Goal: Task Accomplishment & Management: Complete application form

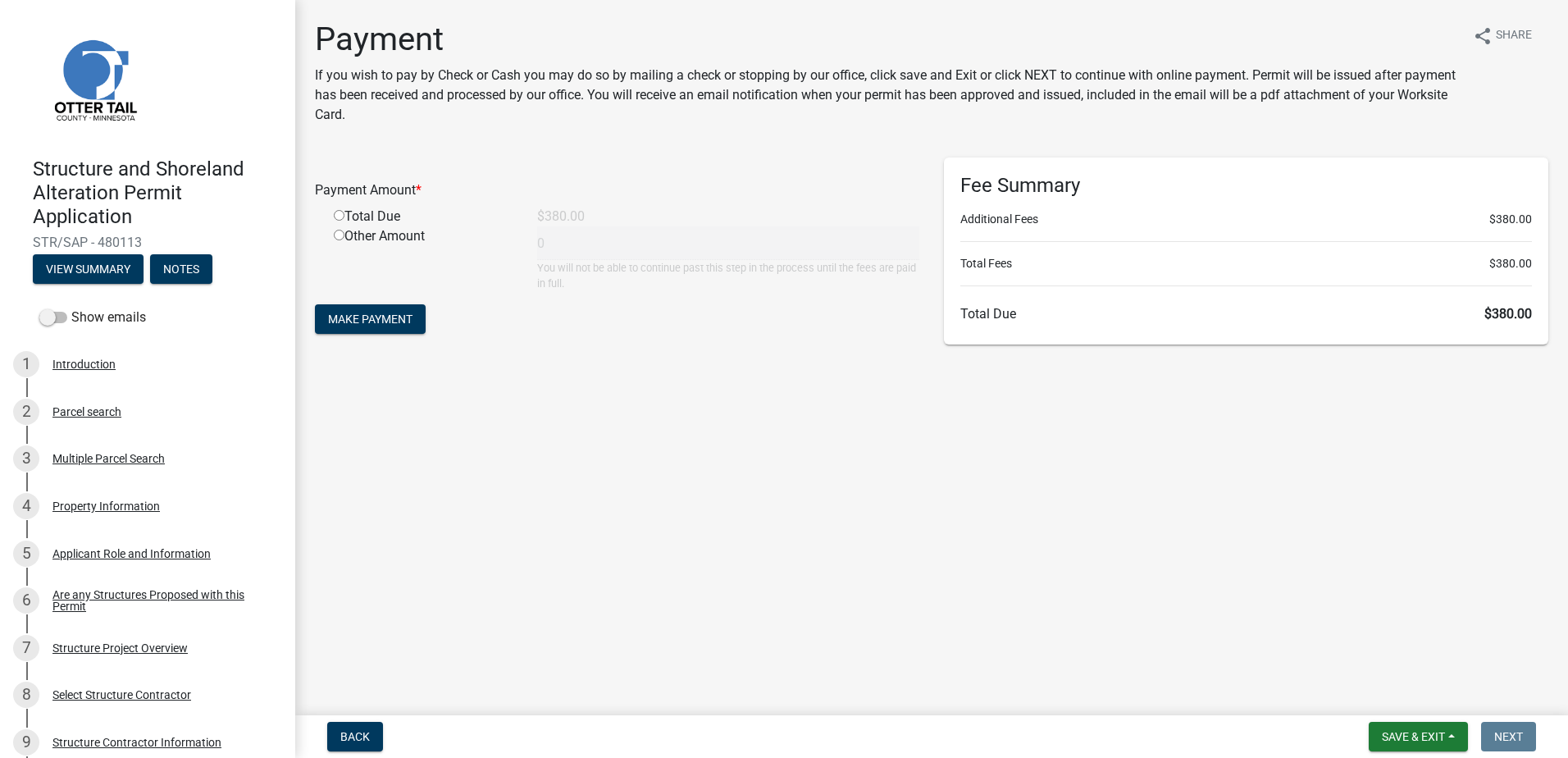
click at [338, 215] on input "radio" at bounding box center [339, 215] width 11 height 11
radio input "true"
type input "380"
click at [389, 320] on span "Make Payment" at bounding box center [370, 319] width 85 height 13
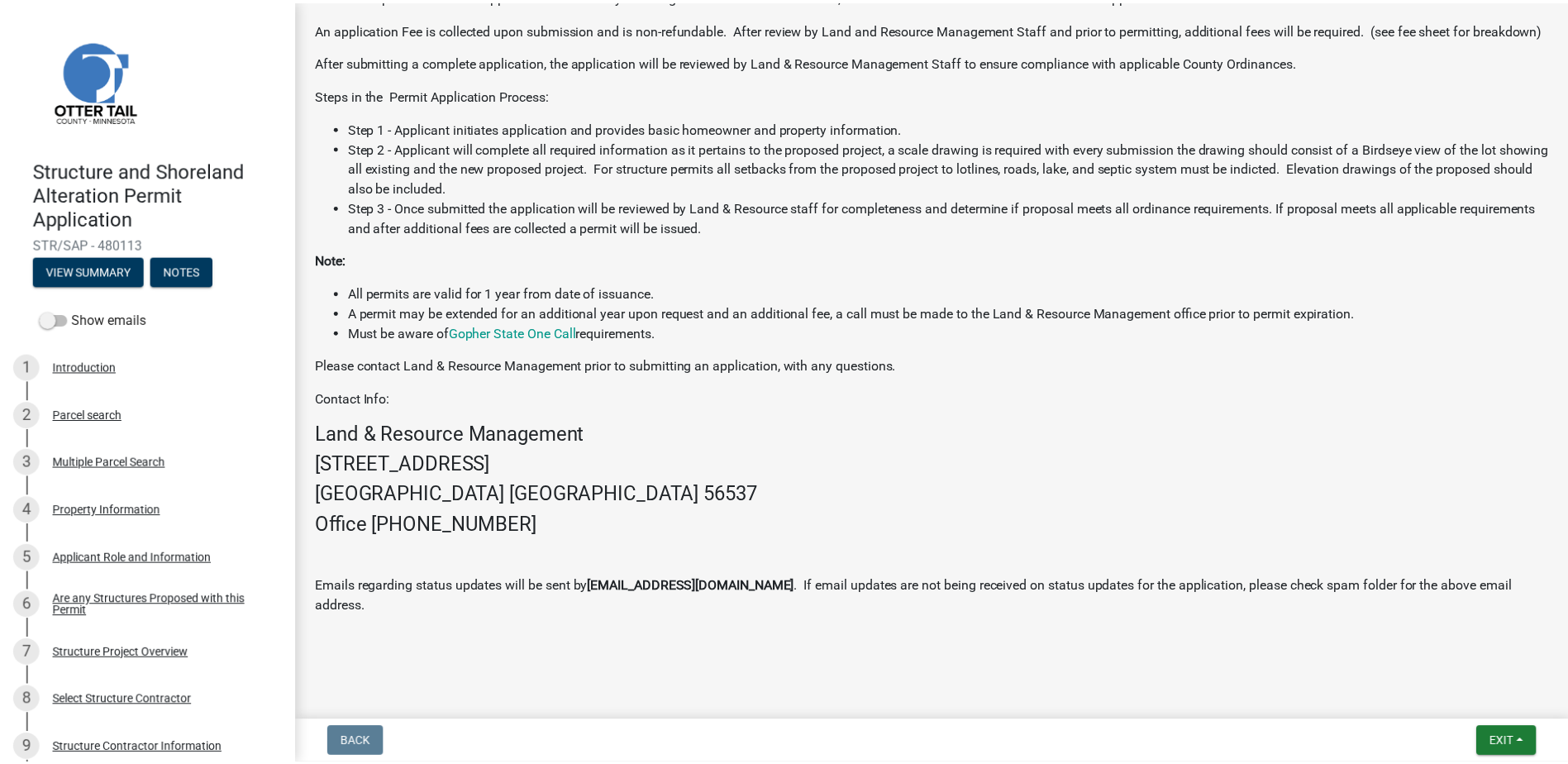
scroll to position [561, 0]
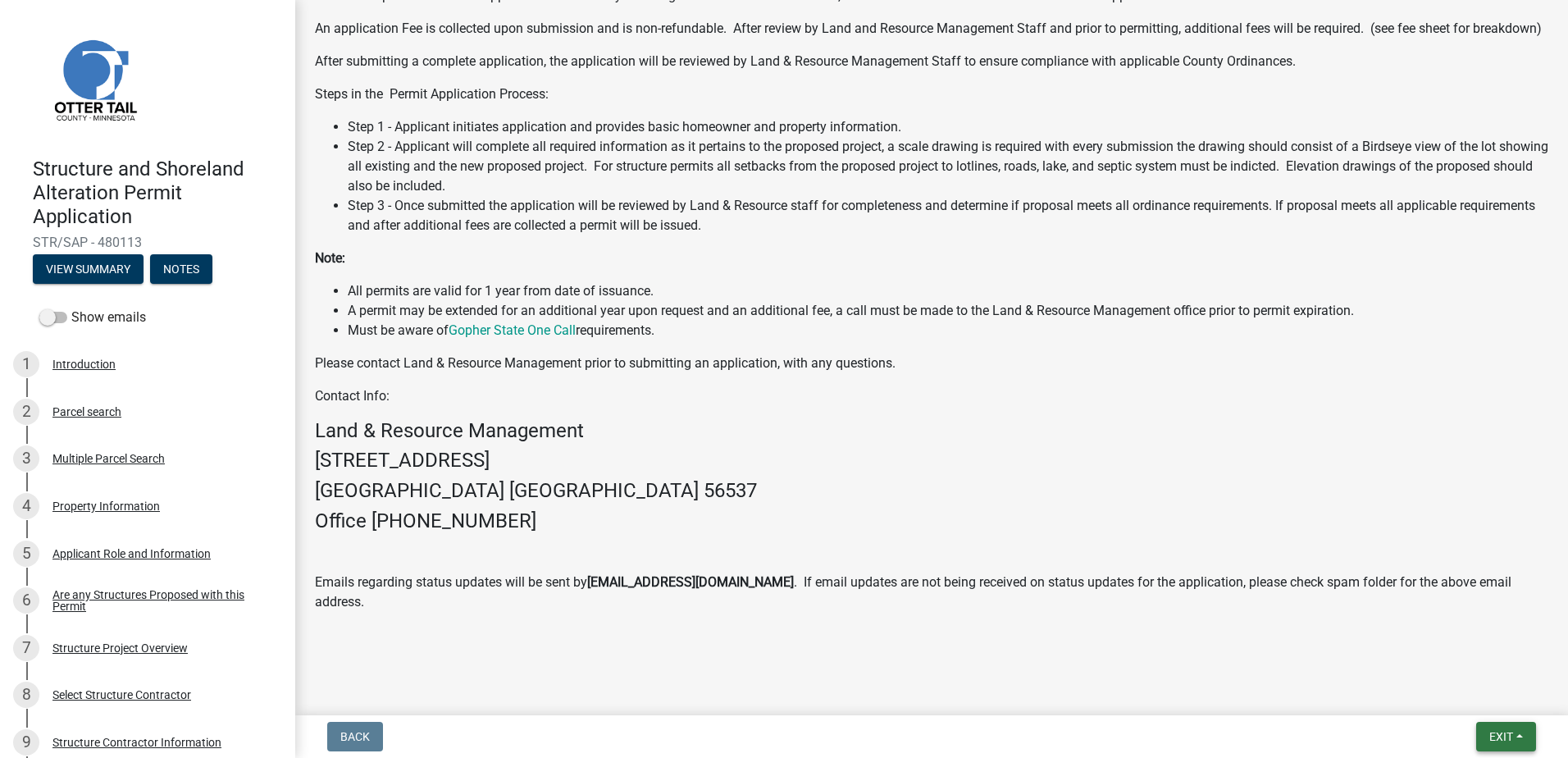
click at [1505, 732] on span "Exit" at bounding box center [1501, 736] width 24 height 13
click at [1451, 694] on button "Save & Exit" at bounding box center [1471, 693] width 131 height 39
